Goal: Transaction & Acquisition: Obtain resource

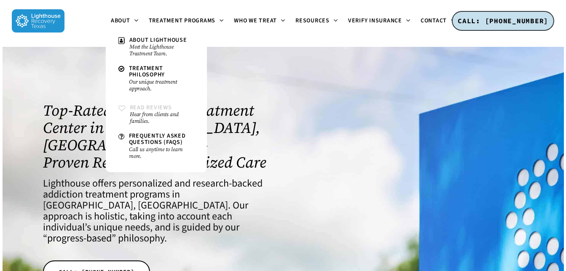
click at [151, 108] on span "Read Reviews" at bounding box center [151, 107] width 42 height 8
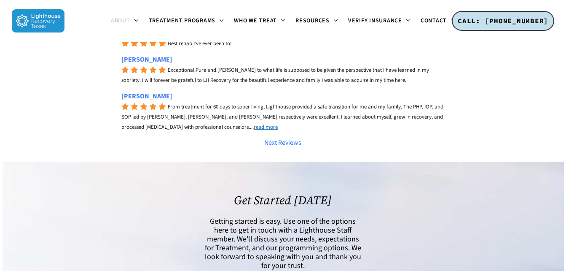
scroll to position [1307, 0]
click at [272, 145] on link "Next Reviews" at bounding box center [282, 141] width 323 height 9
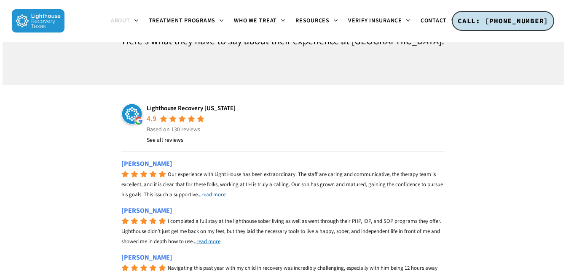
scroll to position [0, 0]
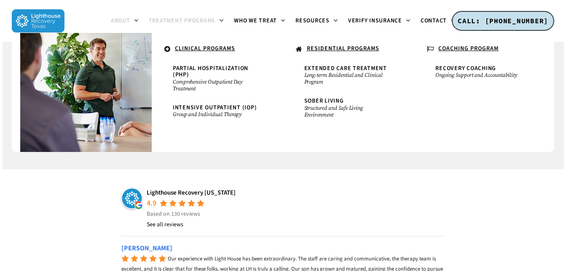
click at [203, 19] on span "Treatment Programs" at bounding box center [182, 20] width 67 height 8
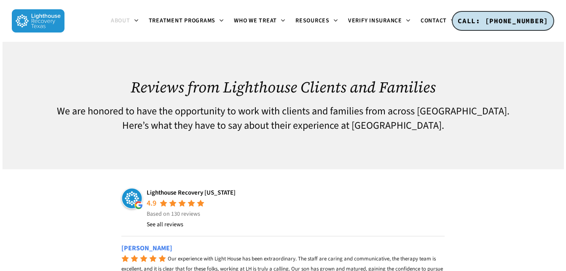
click at [27, 13] on img at bounding box center [38, 20] width 53 height 23
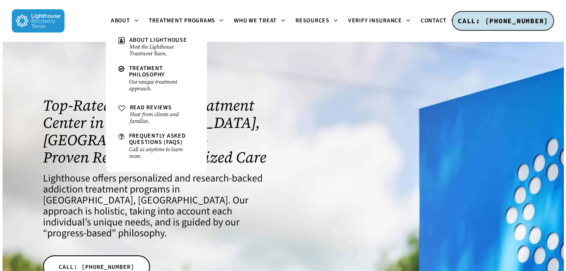
click at [121, 26] on li "About About Lighthouse Meet the Lighthouse Treatment Team. Treatment Philosophy…" at bounding box center [125, 21] width 38 height 42
click at [121, 19] on span "About" at bounding box center [120, 20] width 19 height 8
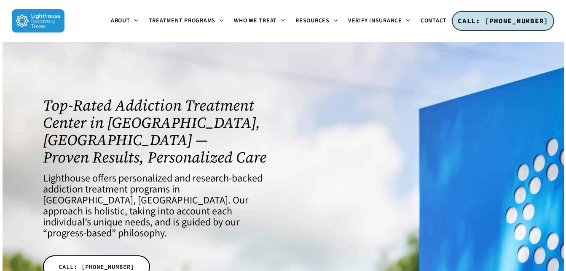
scroll to position [42, 0]
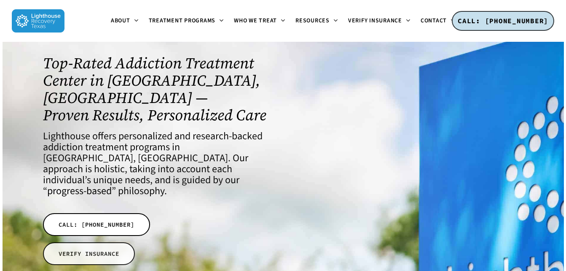
click at [101, 249] on span "VERIFY INSURANCE" at bounding box center [89, 253] width 61 height 8
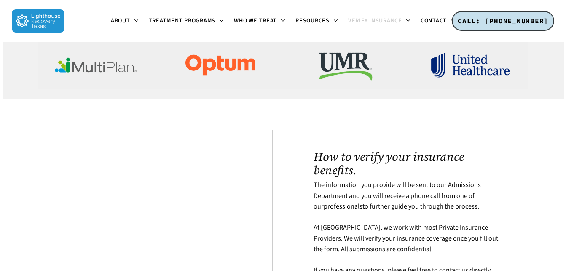
scroll to position [84, 0]
